Goal: Information Seeking & Learning: Find specific fact

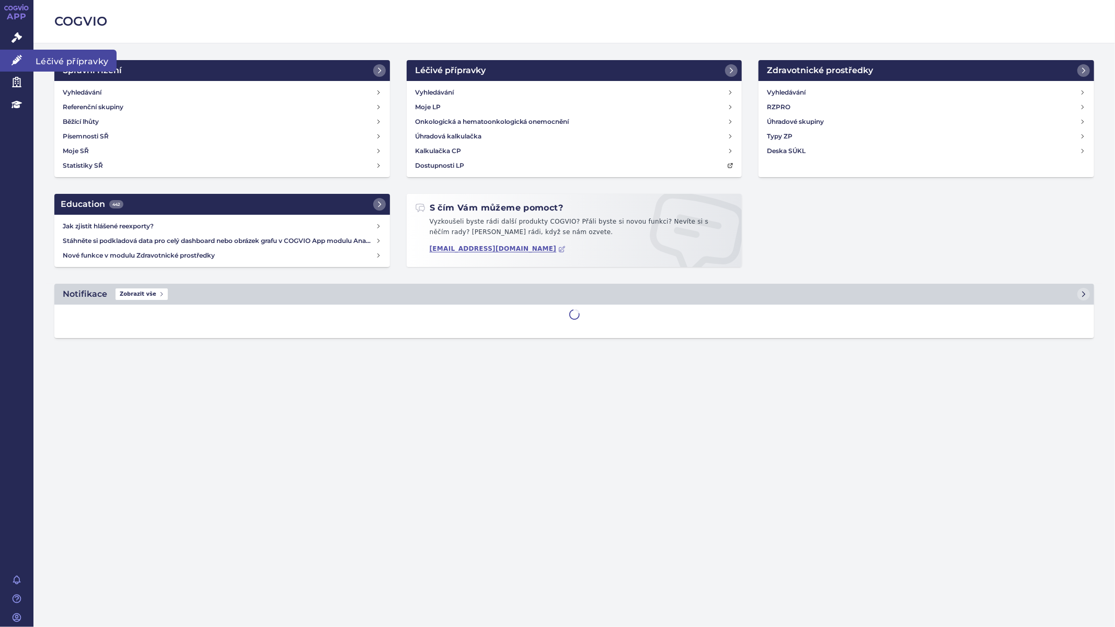
click at [7, 59] on link "Léčivé přípravky" at bounding box center [16, 61] width 33 height 22
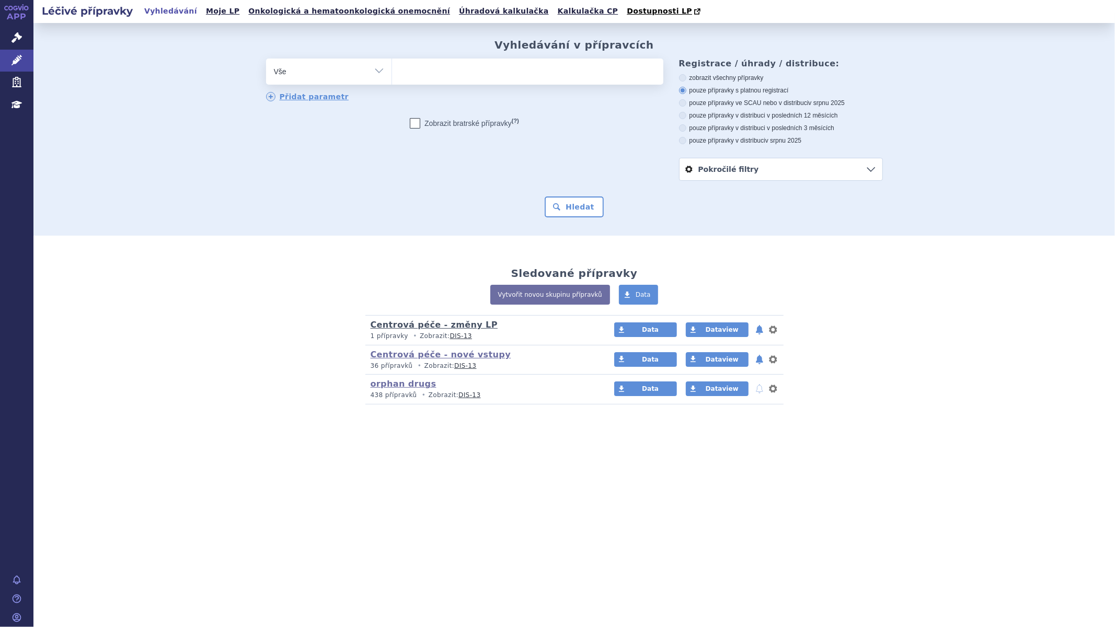
click at [421, 327] on link "Centrová péče - změny LP" at bounding box center [434, 325] width 127 height 10
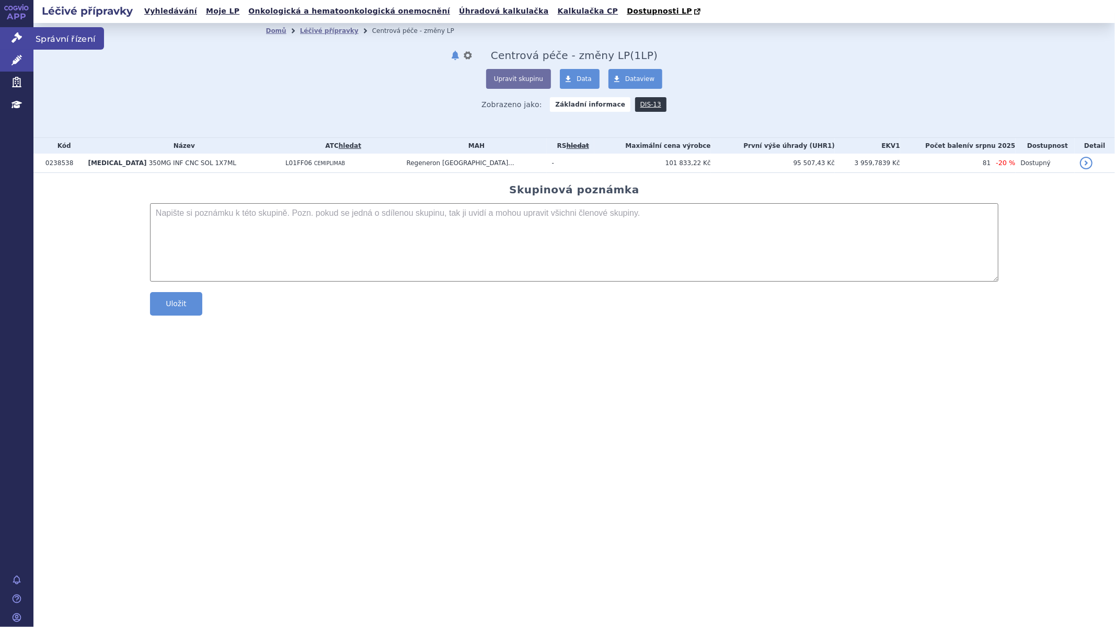
click at [16, 41] on icon at bounding box center [17, 37] width 10 height 10
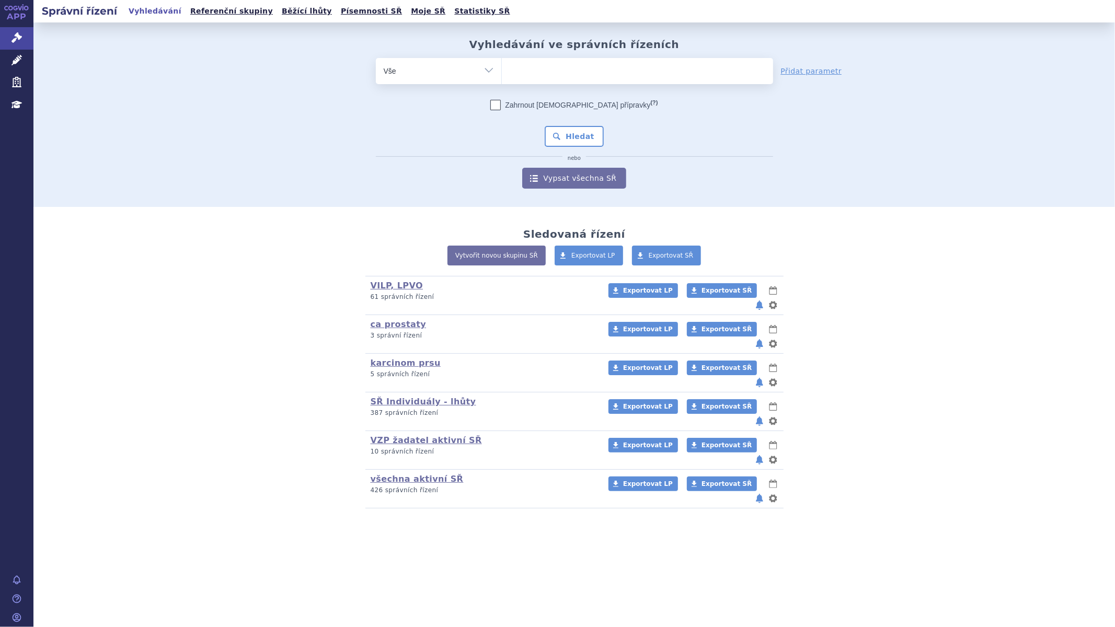
click at [539, 69] on ul at bounding box center [637, 69] width 271 height 22
click at [502, 69] on select at bounding box center [501, 71] width 1 height 26
type input "ar"
type input "arm"
type input "armi"
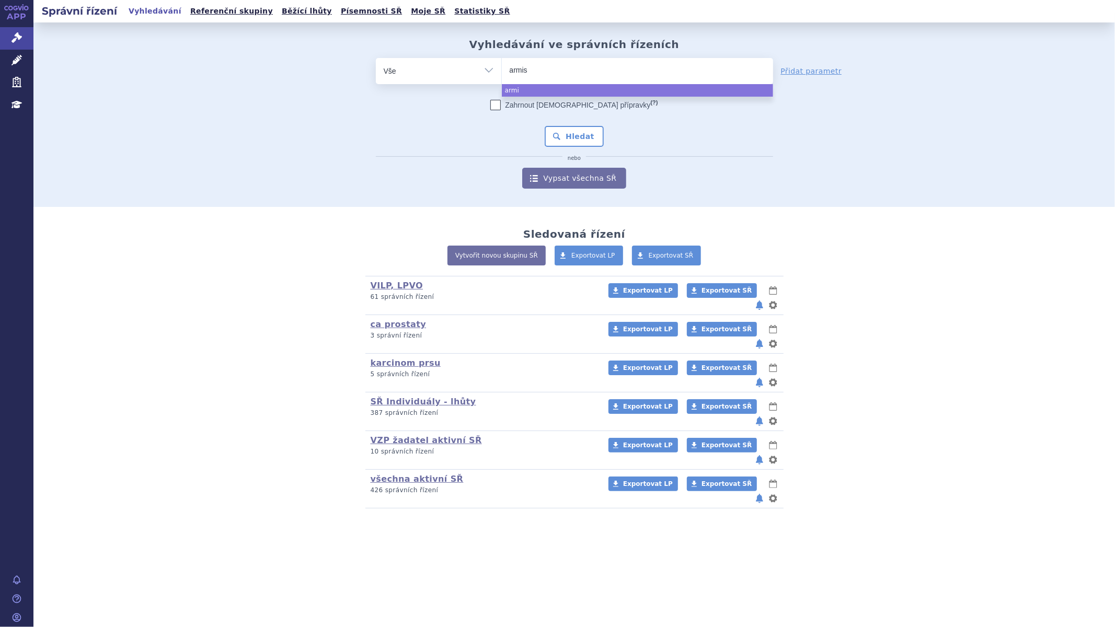
type input "armisa"
type input "armisan"
type input "armisant"
type input "armisante"
select select "armisante"
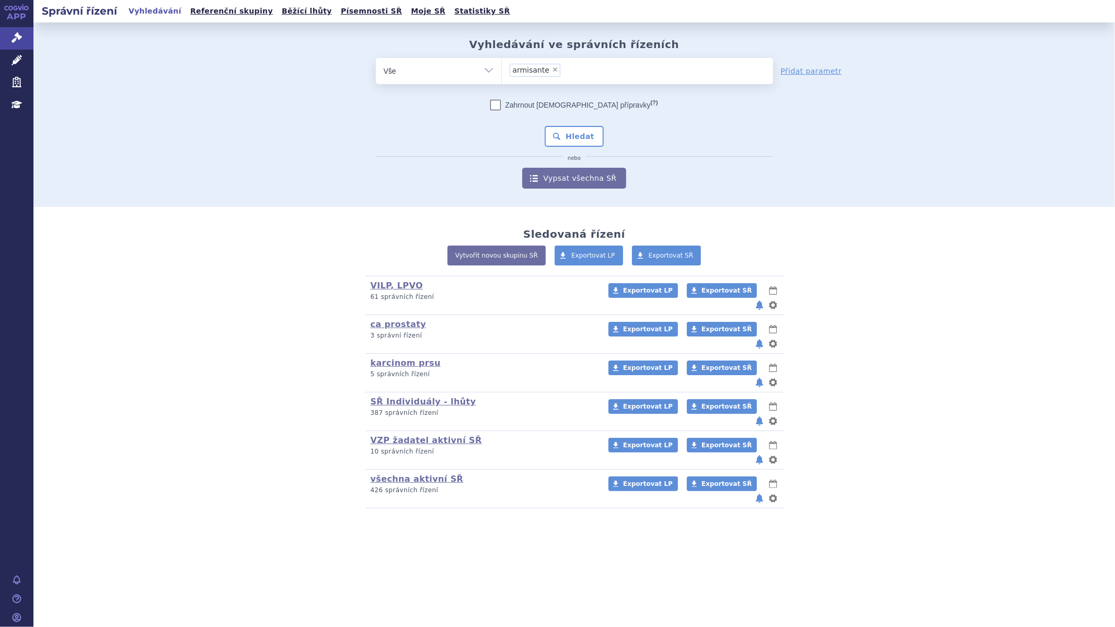
drag, startPoint x: 903, startPoint y: 101, endPoint x: 897, endPoint y: 95, distance: 8.6
click at [901, 100] on div "Vyhledávání ve správních řízeních odstranit Vše Spisová značka ×" at bounding box center [574, 113] width 659 height 151
click at [822, 6] on div "Správní řízení Vyhledávání Referenční skupiny Běžící lhůty Písemnosti SŘ Moje S…" at bounding box center [574, 11] width 1082 height 22
click at [854, 19] on div "Správní řízení Vyhledávání Referenční skupiny Běžící lhůty Písemnosti SŘ Moje S…" at bounding box center [574, 11] width 1082 height 22
click at [880, 16] on div "Správní řízení Vyhledávání Referenční skupiny Běžící lhůty Písemnosti SŘ Moje S…" at bounding box center [574, 11] width 1082 height 22
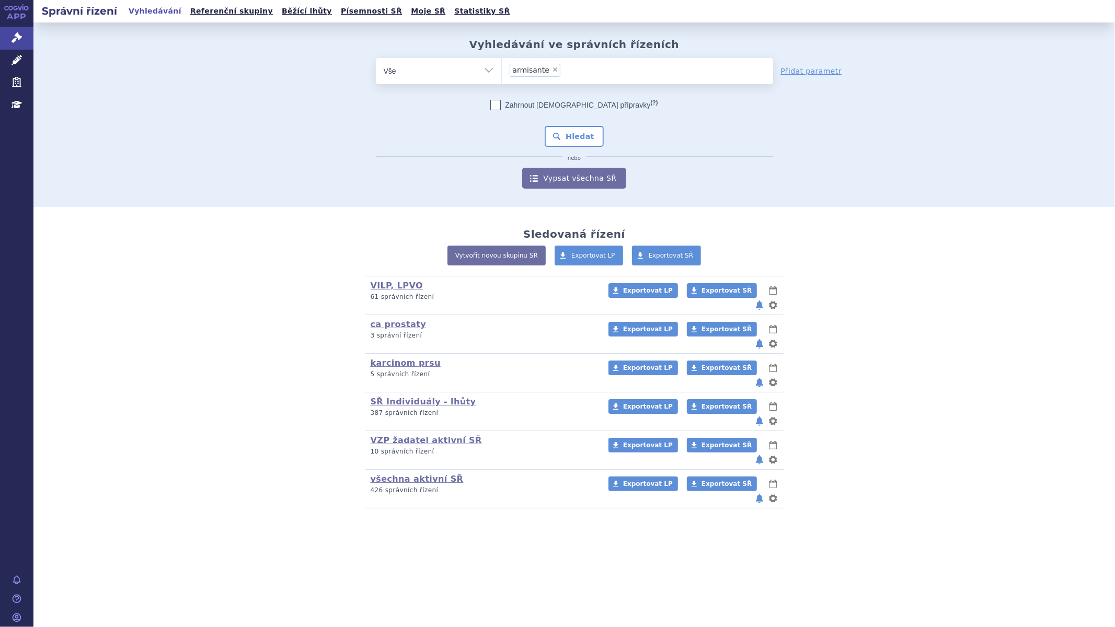
click at [912, 0] on div "Správní řízení Vyhledávání Referenční skupiny Běžící lhůty Písemnosti SŘ Moje S…" at bounding box center [574, 11] width 1082 height 22
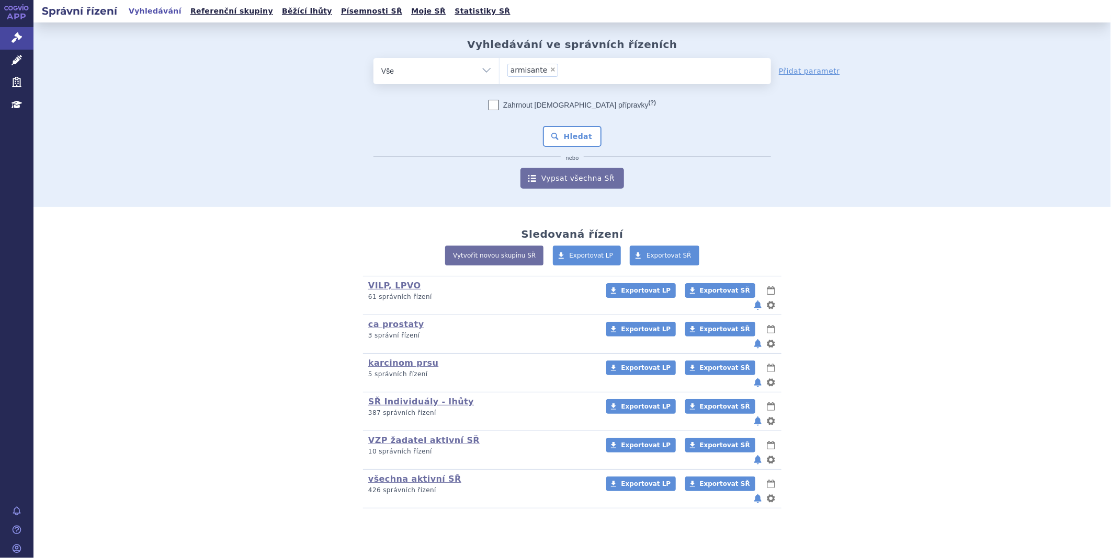
click at [550, 68] on span "×" at bounding box center [553, 69] width 6 height 6
click at [499, 68] on select "armisante" at bounding box center [499, 71] width 1 height 26
select select
click at [546, 72] on ul at bounding box center [634, 69] width 271 height 22
click at [499, 72] on select "armisante" at bounding box center [499, 71] width 1 height 26
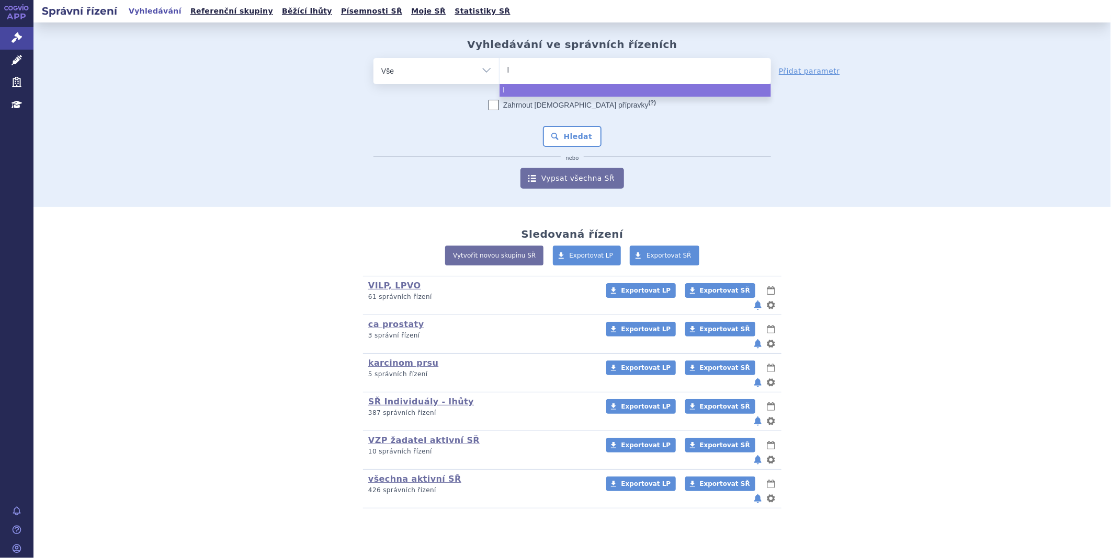
type input "li"
type input "lib"
type input "libt"
type input "libta"
type input "libtay"
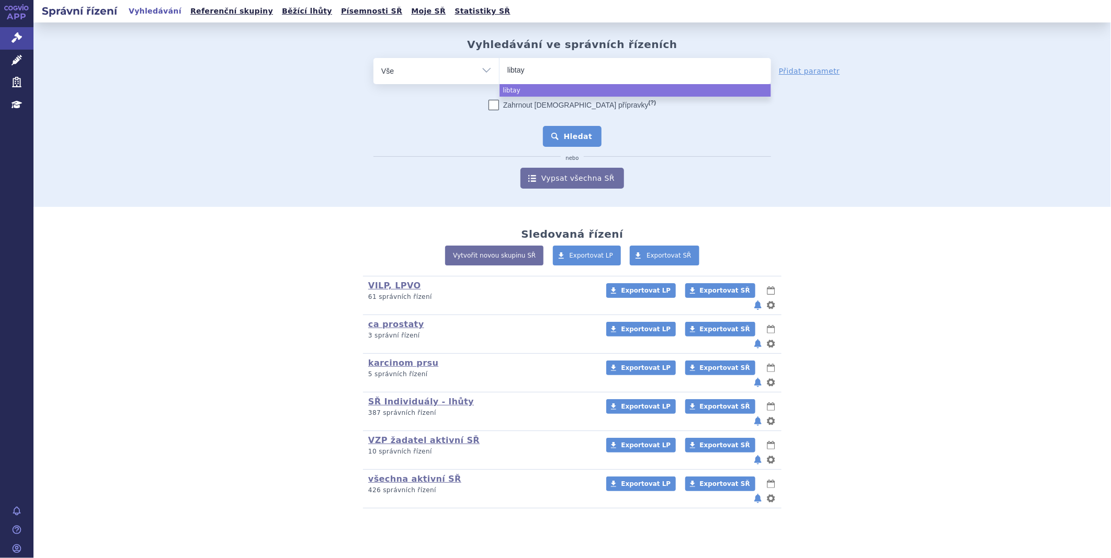
select select "libtay"
click at [573, 140] on button "Hledat" at bounding box center [572, 136] width 59 height 21
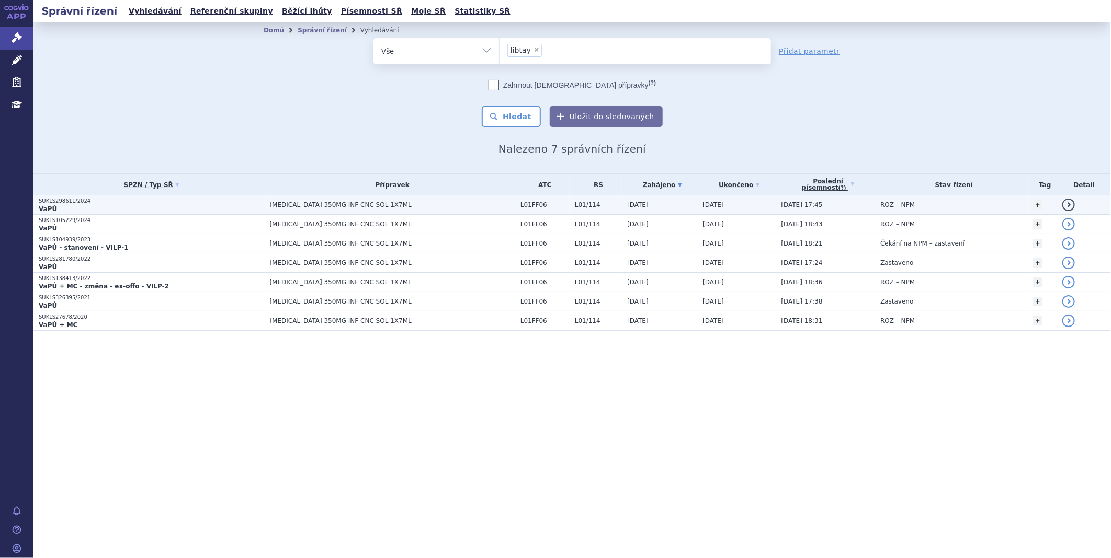
click at [77, 204] on p "SUKLS298611/2024" at bounding box center [152, 201] width 226 height 7
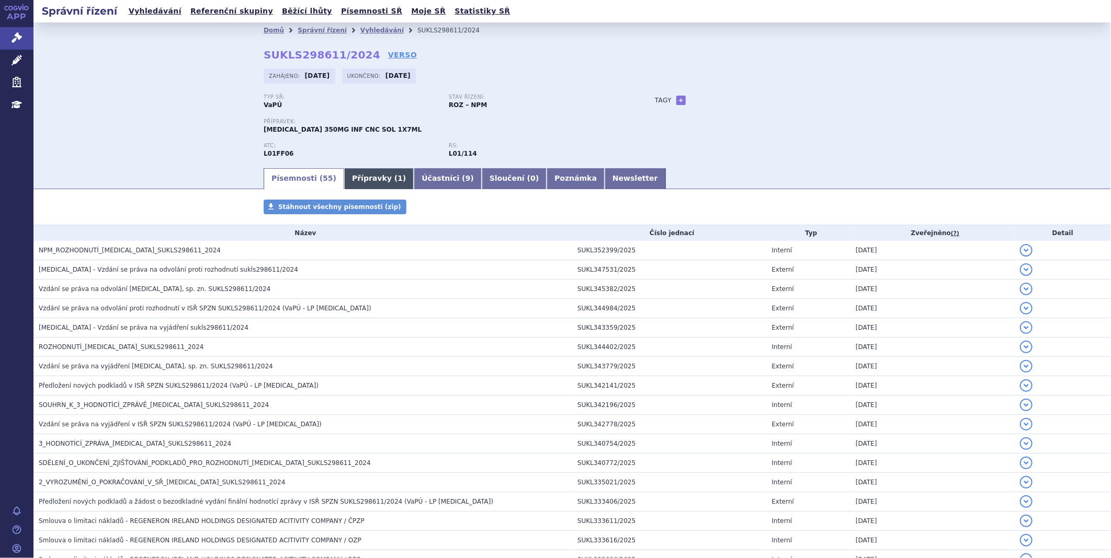
click at [346, 180] on link "Přípravky ( 1 )" at bounding box center [379, 178] width 70 height 21
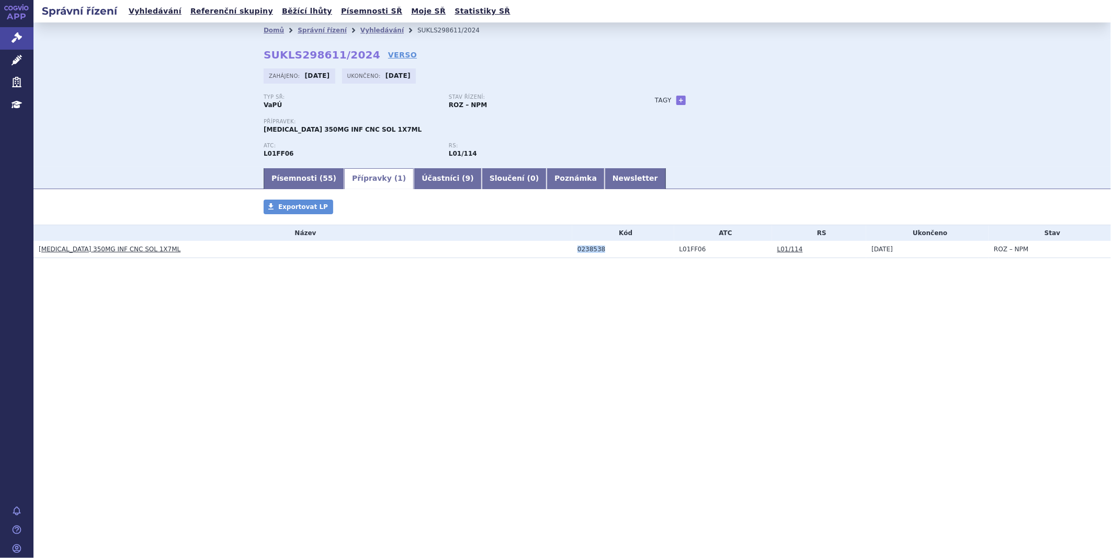
drag, startPoint x: 608, startPoint y: 250, endPoint x: 573, endPoint y: 249, distance: 35.6
click at [573, 249] on td "0238538" at bounding box center [623, 249] width 102 height 17
copy div "0238538"
click at [13, 58] on icon at bounding box center [17, 60] width 10 height 10
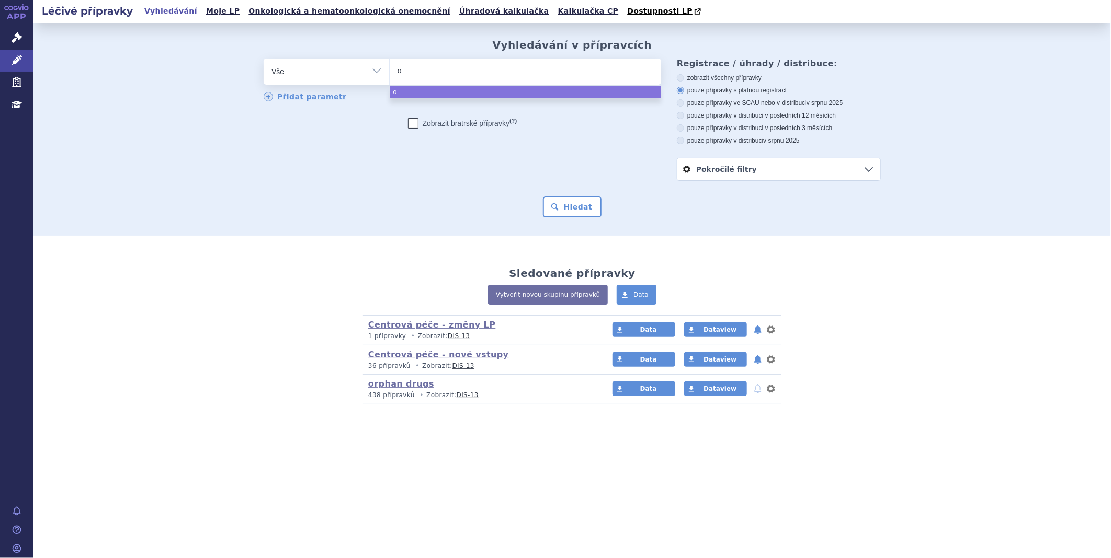
type input "om"
type input "oml"
type input "omly"
type input "omlyc"
type input "omlycl"
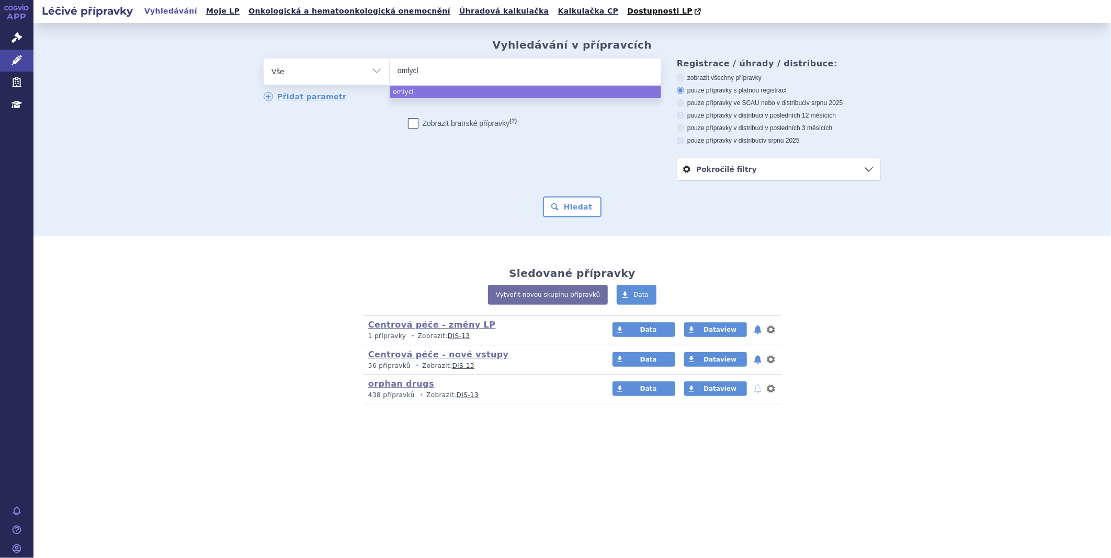
type input "omlyclo"
select select "omlyclo"
click at [576, 216] on button "Hledat" at bounding box center [572, 207] width 59 height 21
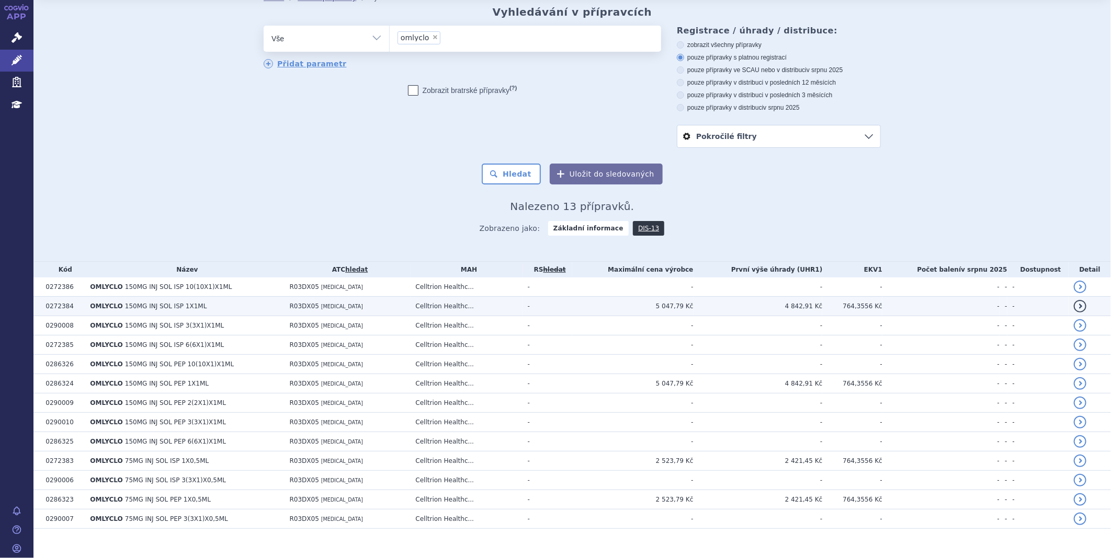
scroll to position [47, 0]
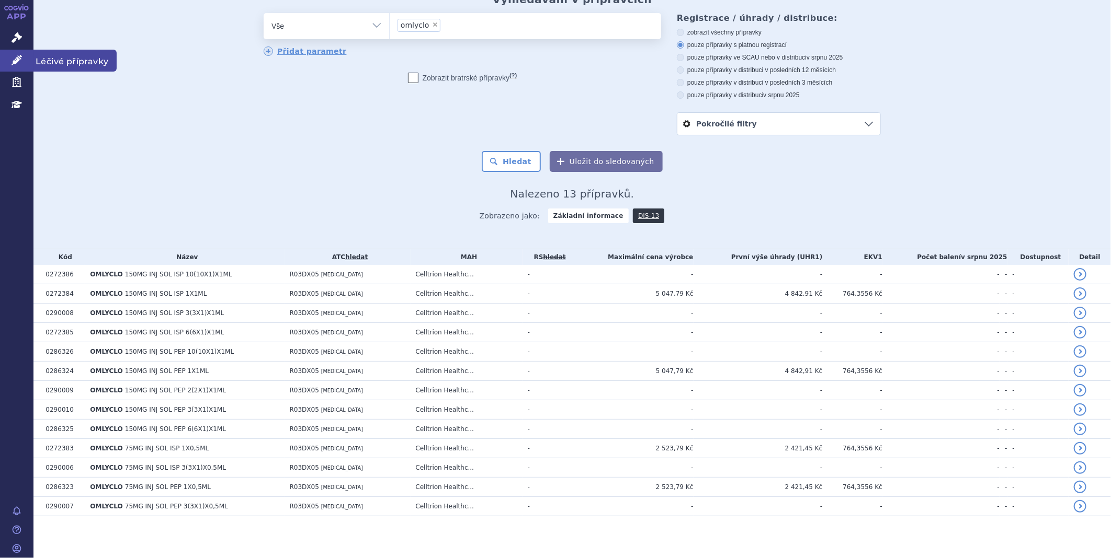
click at [25, 59] on link "Léčivé přípravky" at bounding box center [16, 61] width 33 height 22
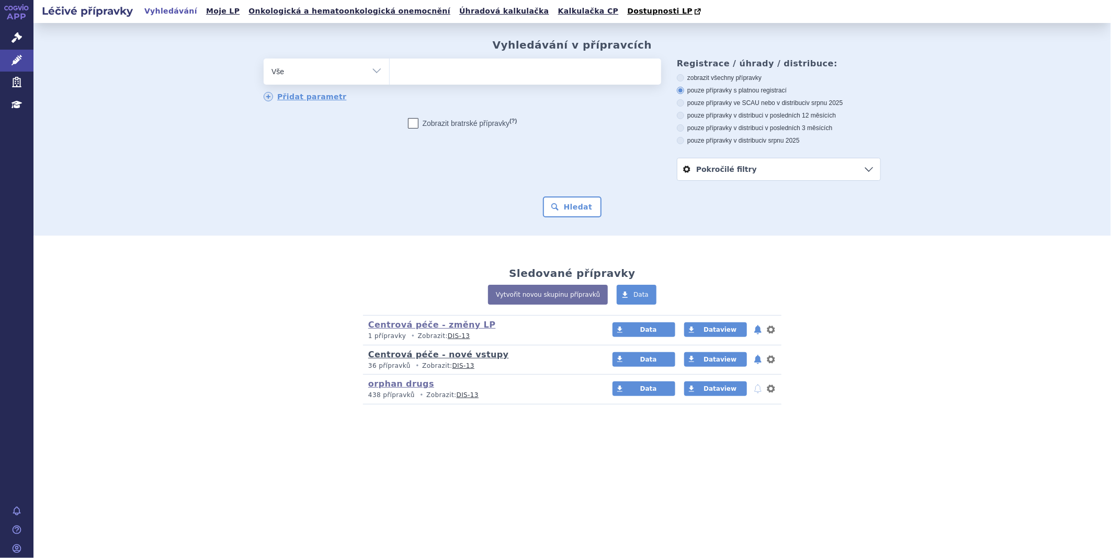
click at [392, 355] on link "Centrová péče - nové vstupy" at bounding box center [438, 355] width 141 height 10
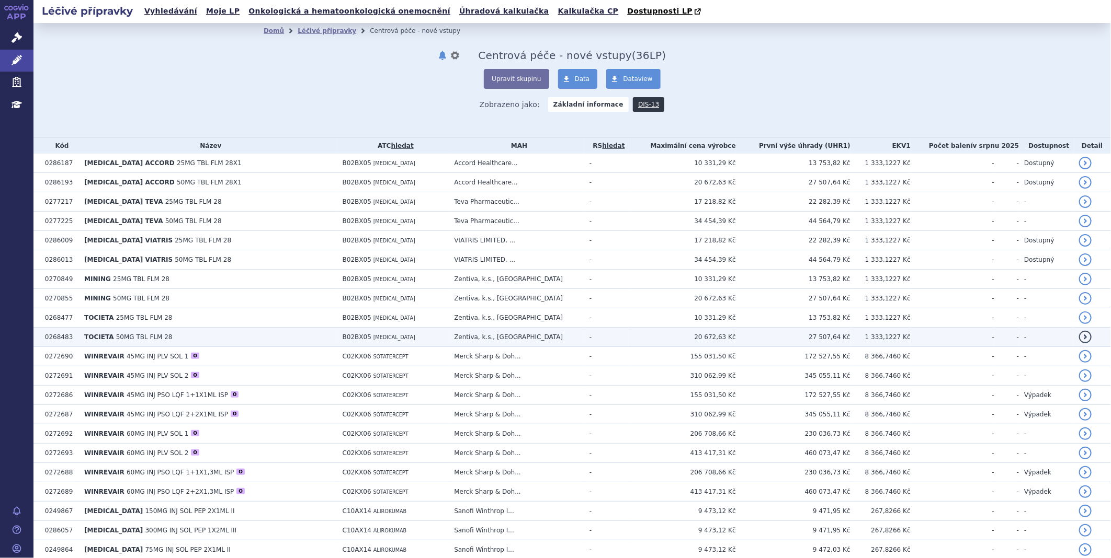
click at [116, 335] on span "50MG TBL FLM 28" at bounding box center [144, 337] width 56 height 7
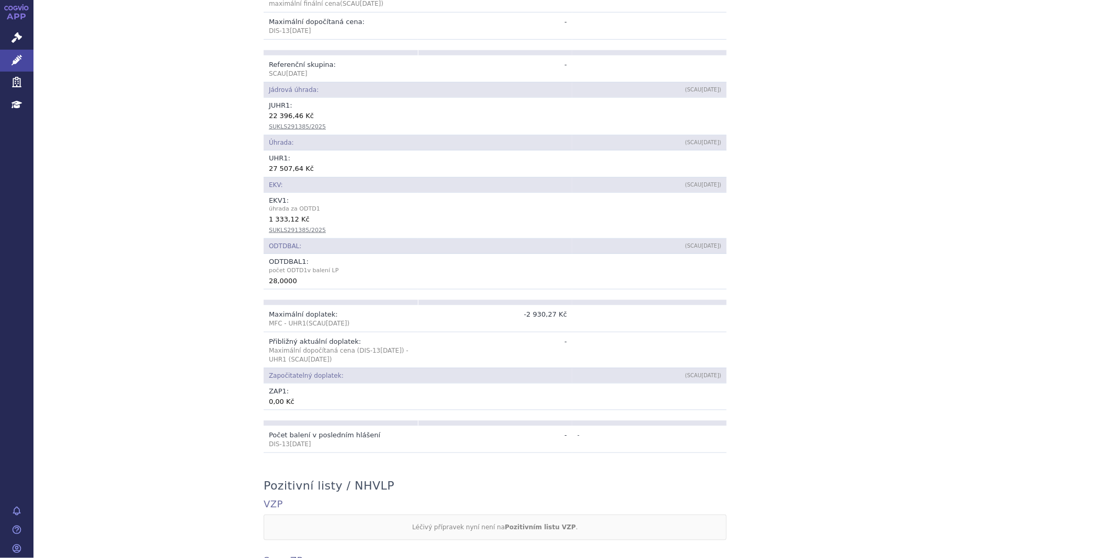
scroll to position [406, 0]
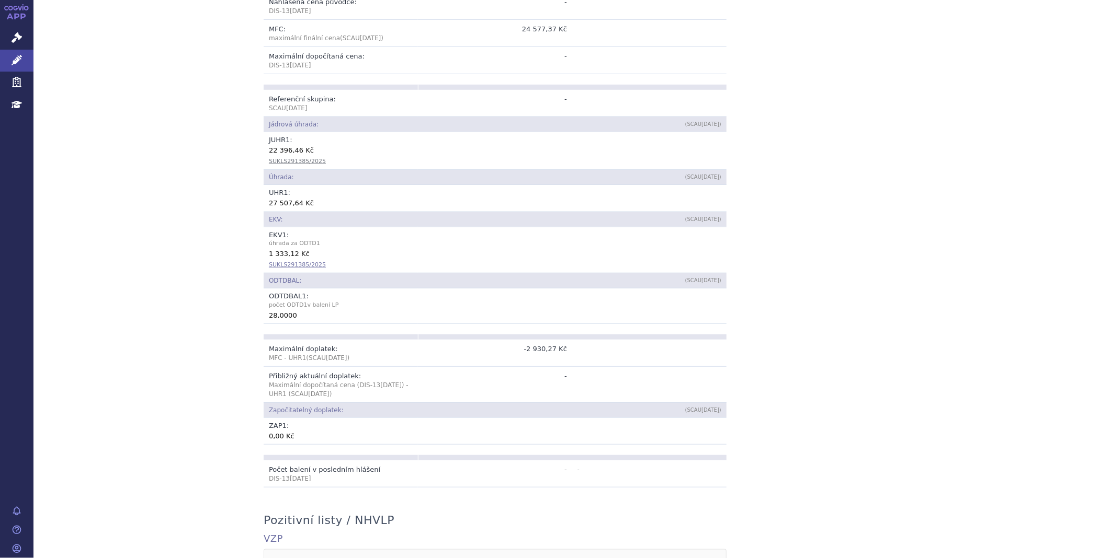
click at [299, 268] on link "SUKLS291385/2025" at bounding box center [297, 264] width 57 height 7
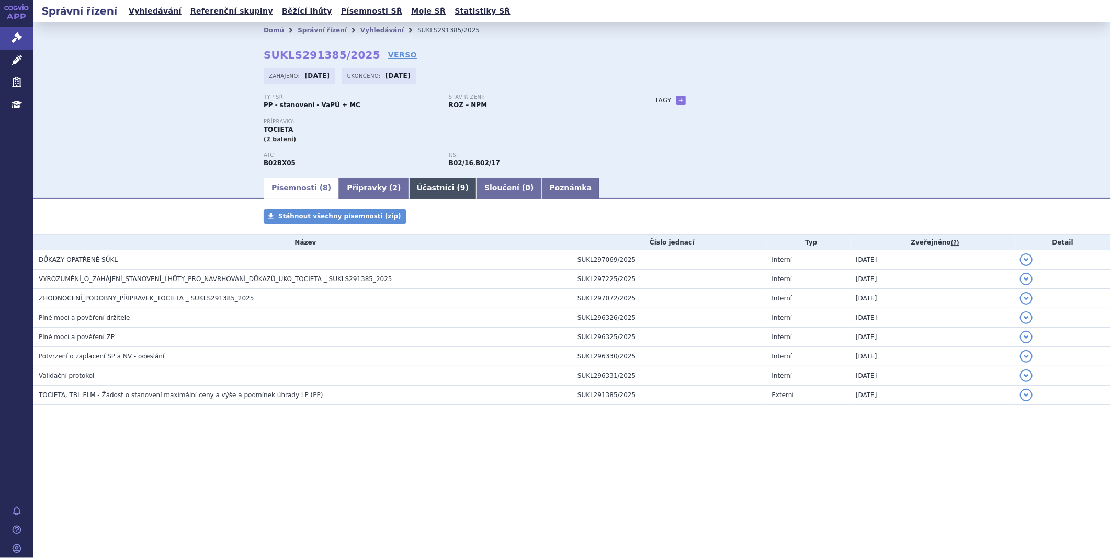
click at [419, 189] on link "Účastníci ( 9 )" at bounding box center [442, 188] width 67 height 21
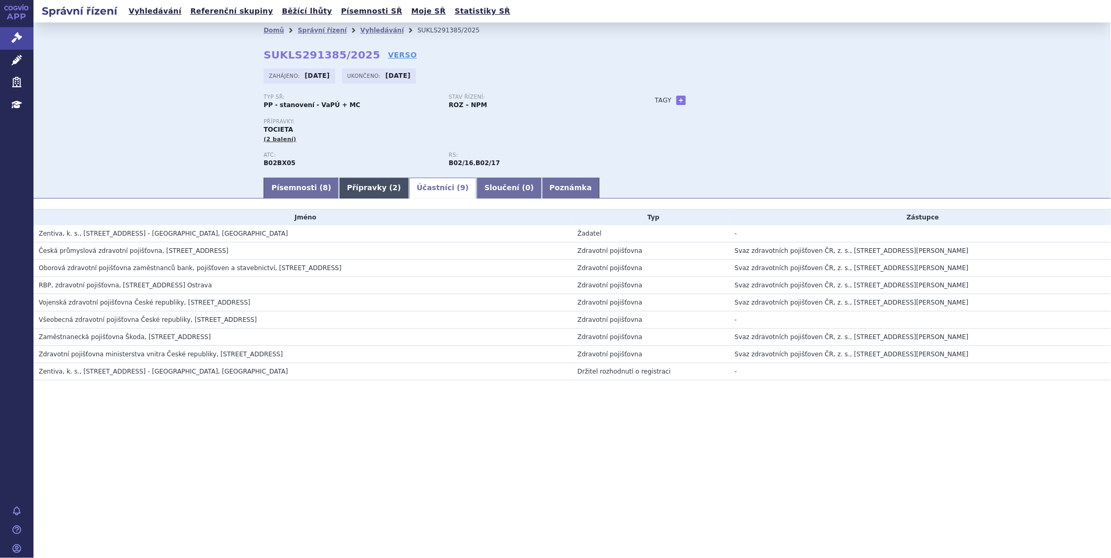
click at [362, 184] on link "Přípravky ( 2 )" at bounding box center [374, 188] width 70 height 21
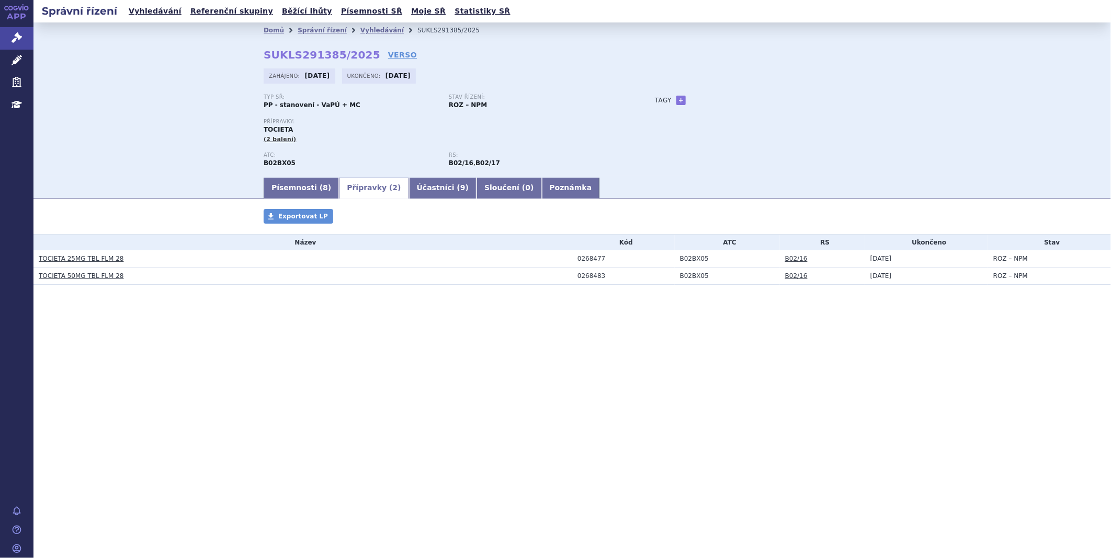
click at [300, 179] on ul "Písemnosti ( 8 ) Přípravky ( 2 ) Účastníci ( 9 ) Sloučení ( 0 ) Poznámka" at bounding box center [572, 188] width 617 height 22
click at [298, 186] on link "Písemnosti ( 8 )" at bounding box center [301, 188] width 75 height 21
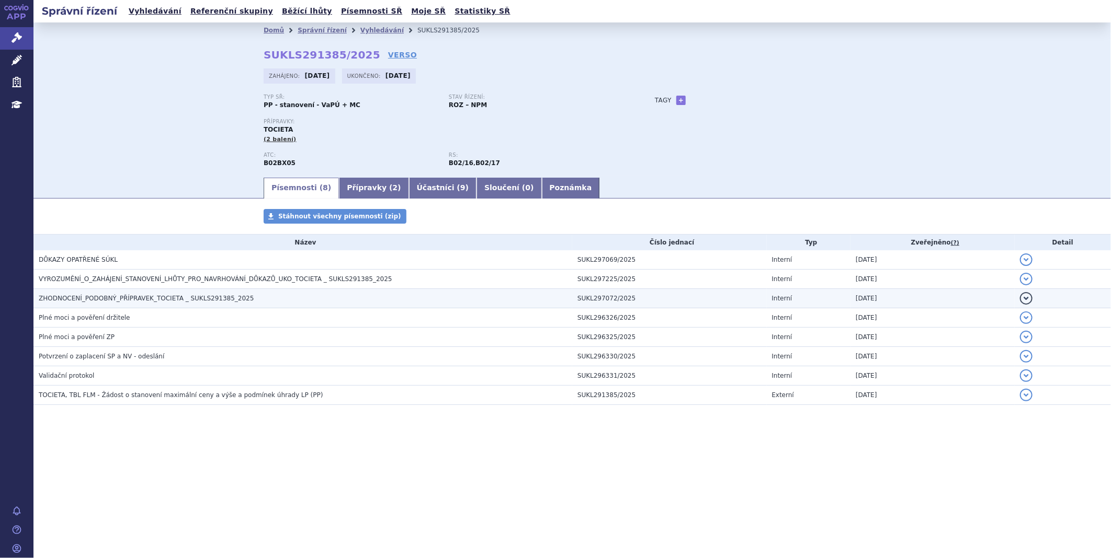
click at [115, 300] on span "ZHODNOCENÍ_PODOBNÝ_PŘÍPRAVEK_TOCIETA _ SUKLS291385_2025" at bounding box center [146, 298] width 215 height 7
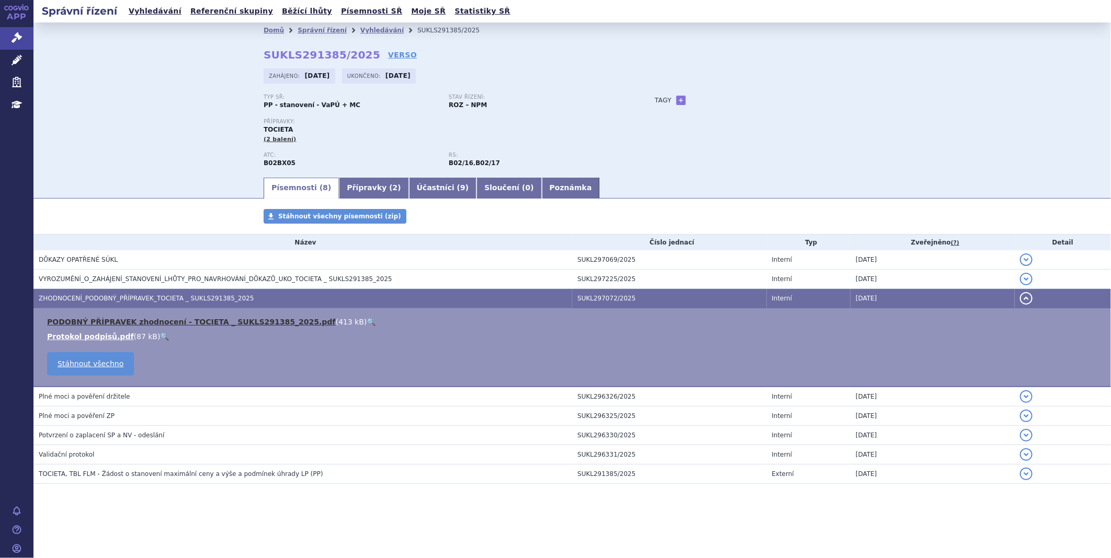
click at [143, 326] on link "PODOBNÝ PŘÍPRAVEK zhodnocení - TOCIETA _ SUKLS291385_2025.pdf" at bounding box center [191, 322] width 289 height 8
